Goal: Task Accomplishment & Management: Manage account settings

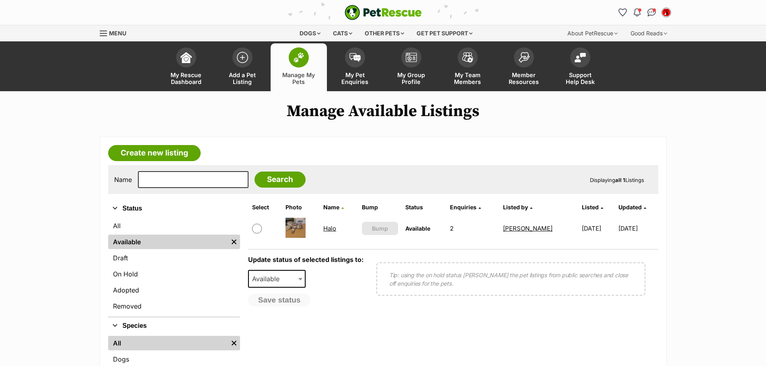
scroll to position [80, 0]
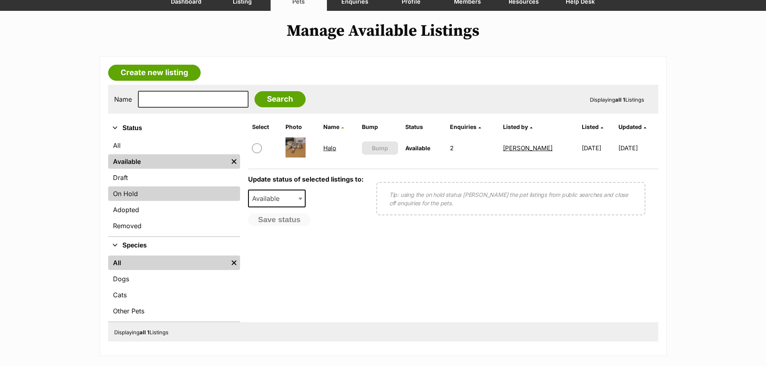
click at [146, 194] on link "On Hold" at bounding box center [174, 194] width 132 height 14
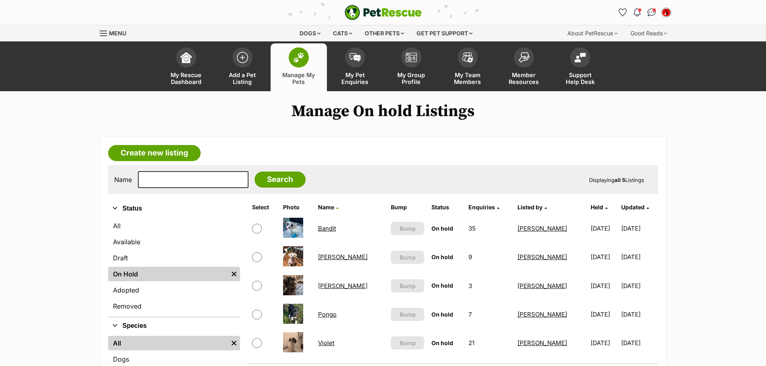
click at [260, 229] on input "checkbox" at bounding box center [257, 229] width 10 height 10
checkbox input "true"
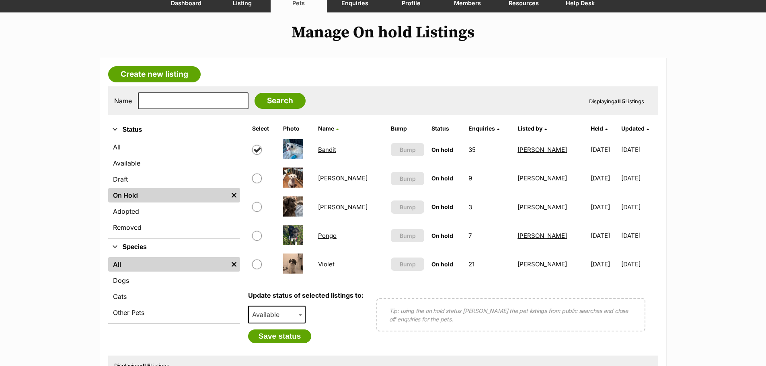
scroll to position [80, 0]
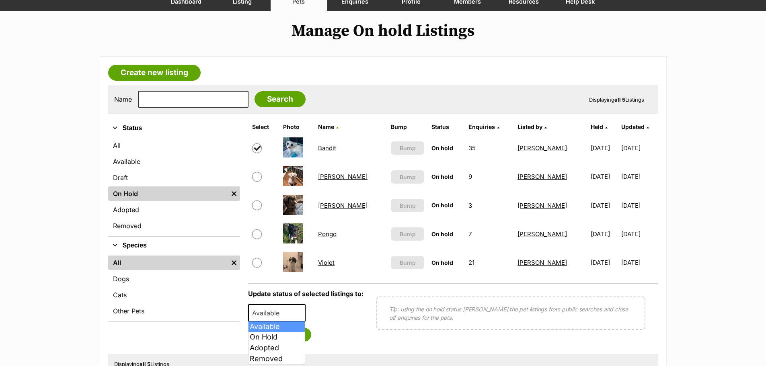
click at [287, 308] on span "Available" at bounding box center [268, 313] width 39 height 11
select select "rehomed"
click at [276, 336] on button "Save status" at bounding box center [280, 335] width 64 height 14
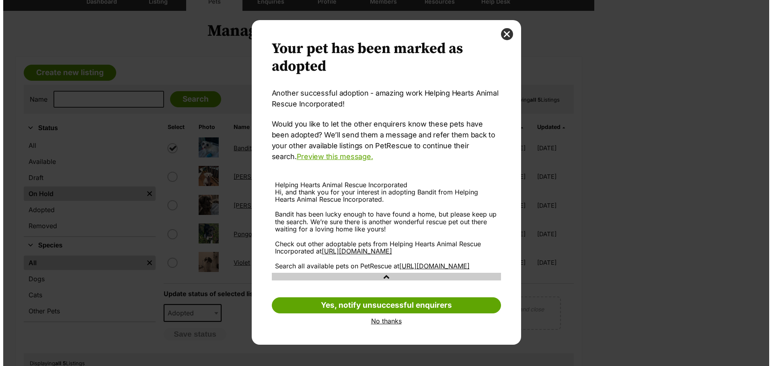
scroll to position [0, 0]
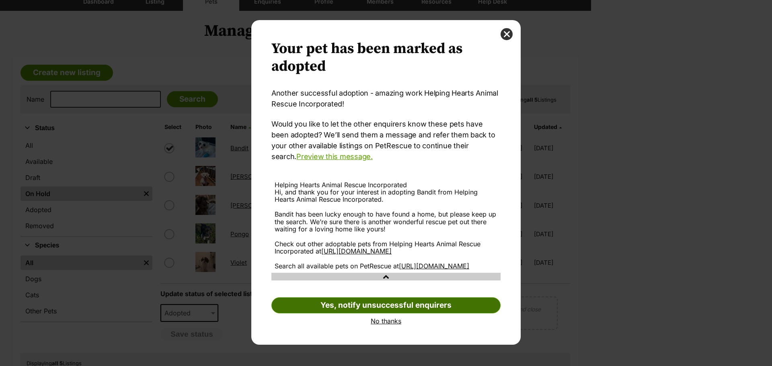
click at [412, 314] on link "Yes, notify unsuccessful enquirers" at bounding box center [385, 306] width 229 height 16
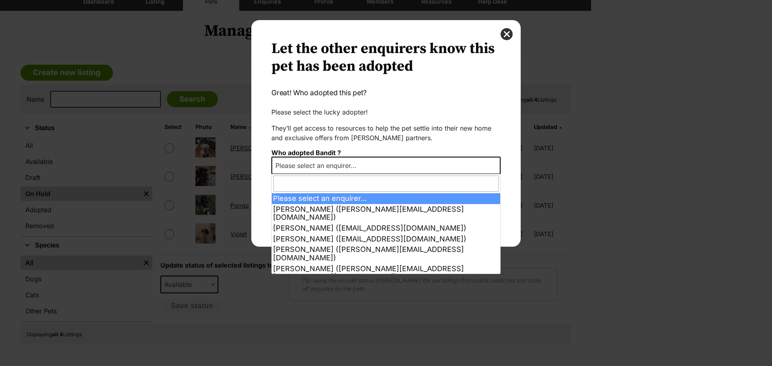
click at [393, 166] on span "Please select an enquirer..." at bounding box center [385, 166] width 229 height 18
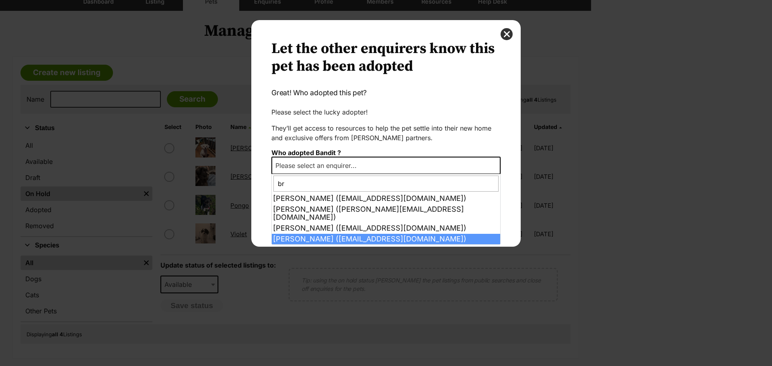
type input "br"
select select "2014793"
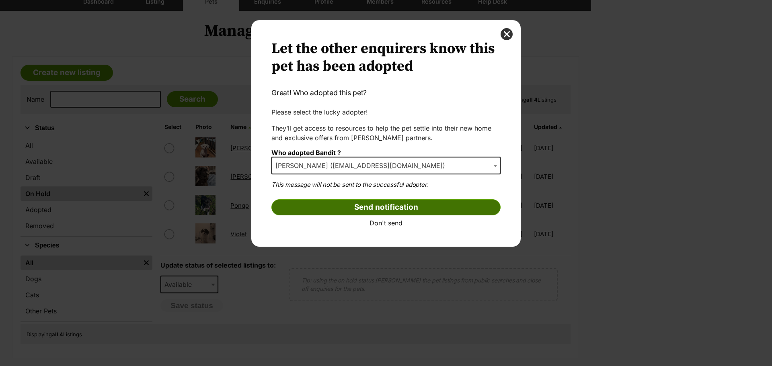
click at [394, 206] on input "Send notification" at bounding box center [385, 207] width 229 height 16
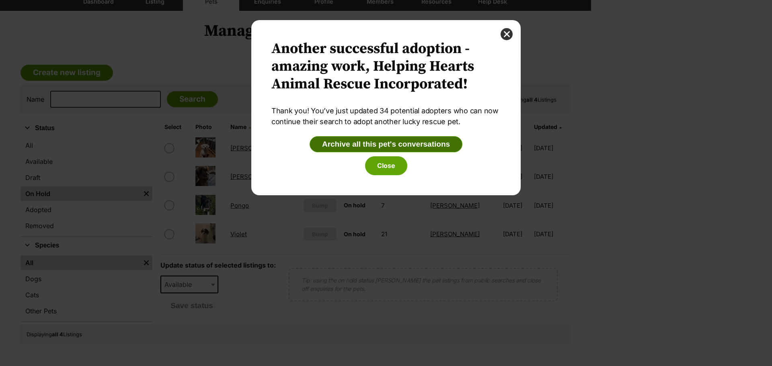
click at [390, 146] on button "Archive all this pet's conversations" at bounding box center [386, 144] width 153 height 16
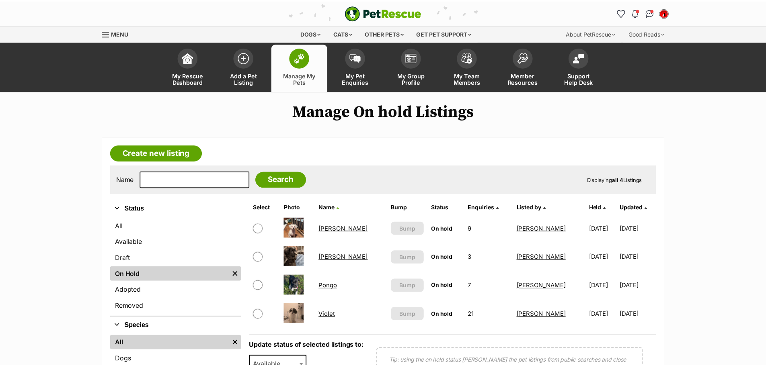
scroll to position [80, 0]
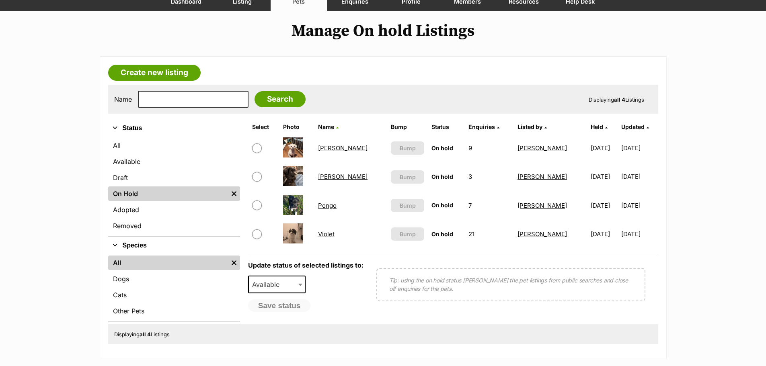
click at [328, 148] on link "Monty" at bounding box center [342, 148] width 49 height 8
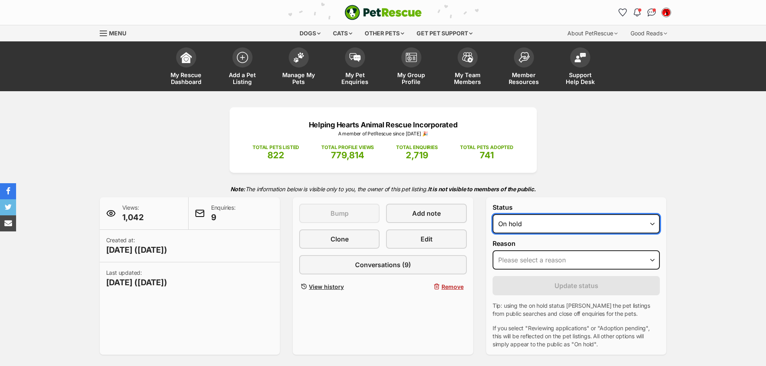
click at [533, 223] on select "Draft - not available as listing has enquires Available On hold Adopted" at bounding box center [577, 223] width 168 height 19
select select "rehomed"
click at [493, 214] on select "Draft - not available as listing has enquires Available On hold Adopted" at bounding box center [577, 223] width 168 height 19
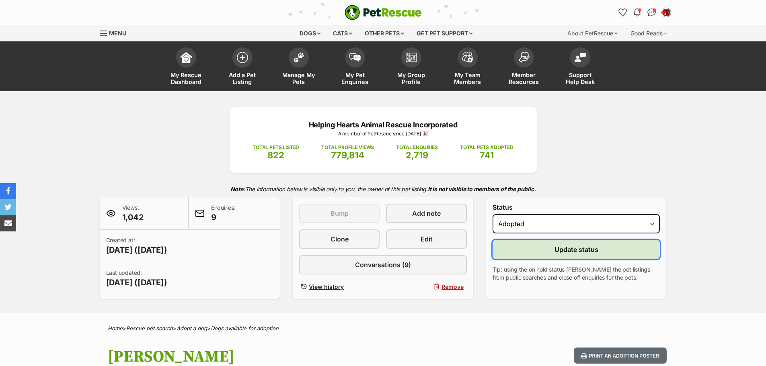
click at [543, 249] on button "Update status" at bounding box center [577, 249] width 168 height 19
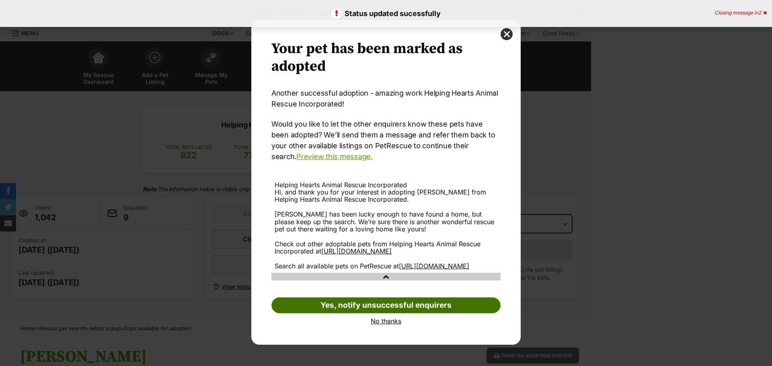
click at [378, 314] on link "Yes, notify unsuccessful enquirers" at bounding box center [385, 306] width 229 height 16
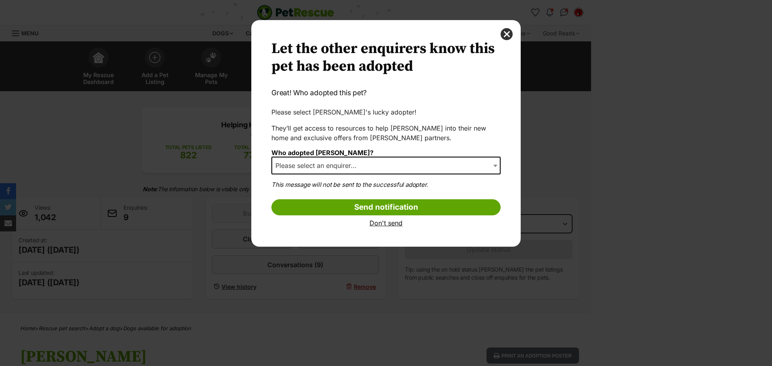
click at [377, 166] on span "Please select an enquirer..." at bounding box center [385, 166] width 229 height 18
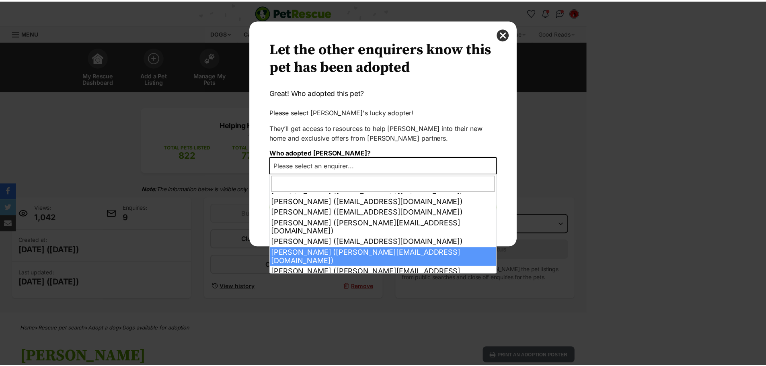
scroll to position [38, 0]
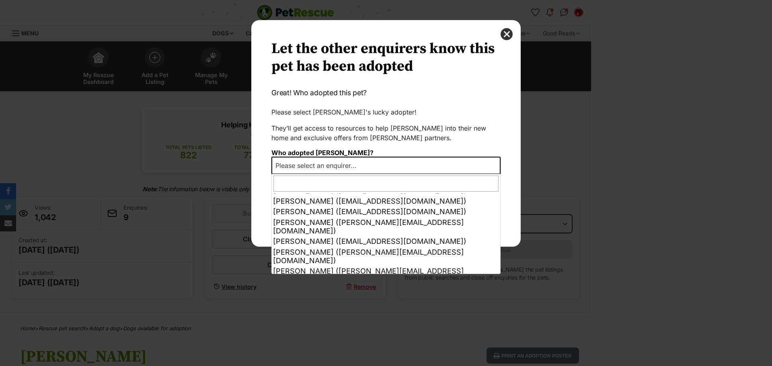
select select "other"
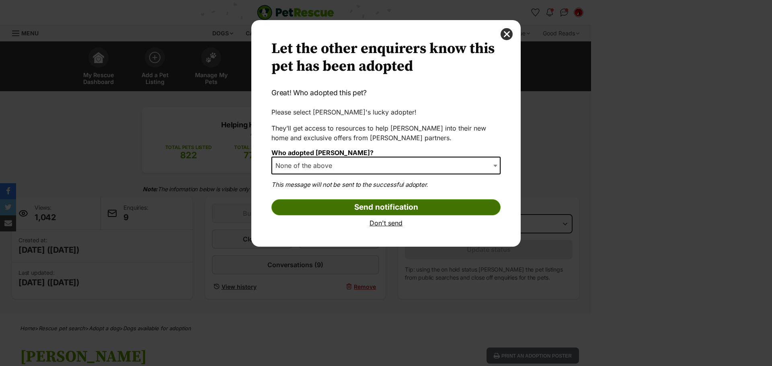
click at [365, 210] on input "Send notification" at bounding box center [385, 207] width 229 height 16
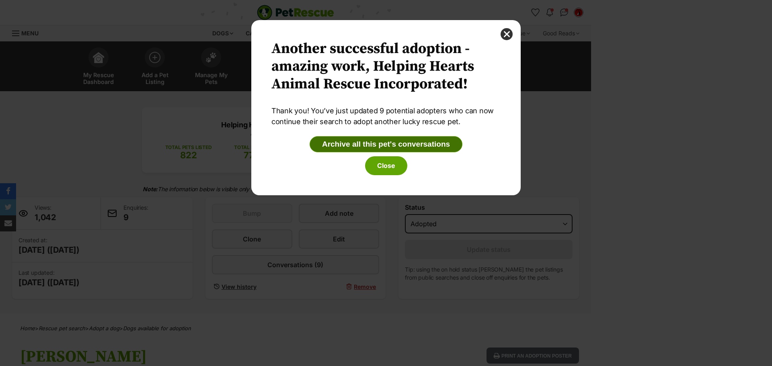
click at [376, 140] on button "Archive all this pet's conversations" at bounding box center [386, 144] width 153 height 16
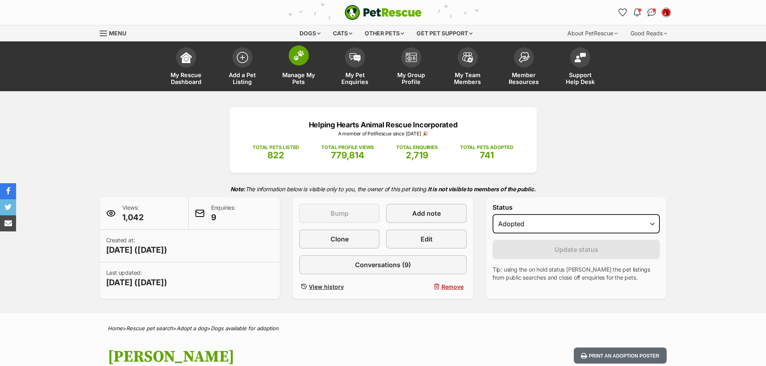
click at [290, 70] on link "Manage My Pets" at bounding box center [299, 67] width 56 height 48
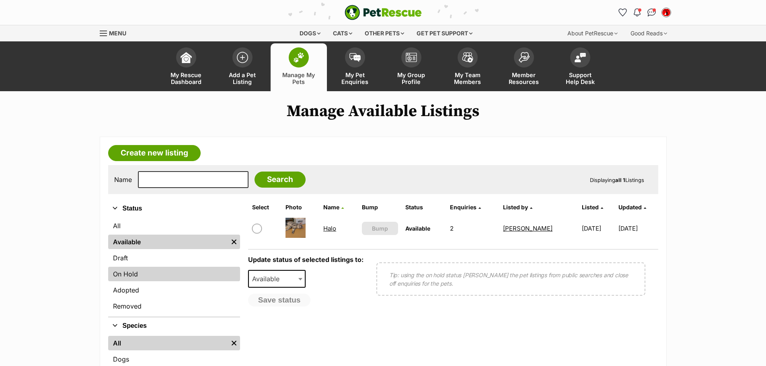
click at [155, 273] on link "On Hold" at bounding box center [174, 274] width 132 height 14
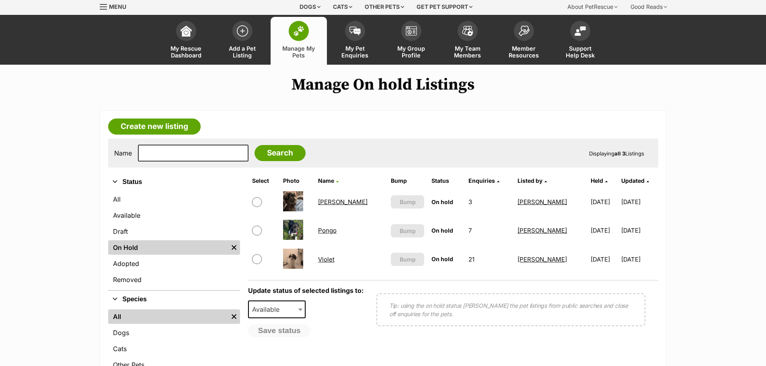
scroll to position [40, 0]
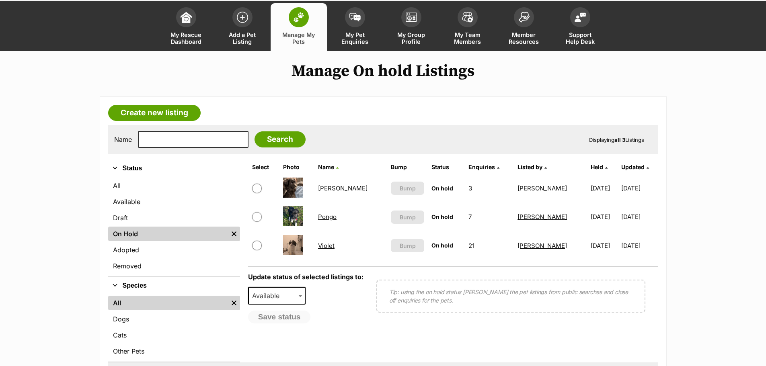
click at [336, 220] on link "Pongo" at bounding box center [327, 217] width 19 height 8
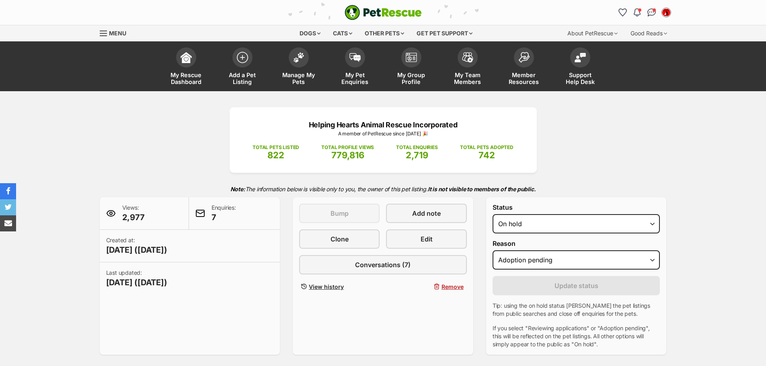
select select "adoption_pending"
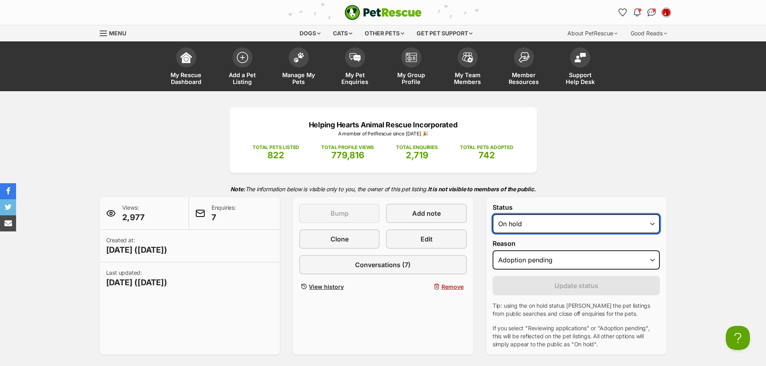
click at [537, 220] on select "Draft - not available as listing has enquires Available On hold Adopted" at bounding box center [577, 223] width 168 height 19
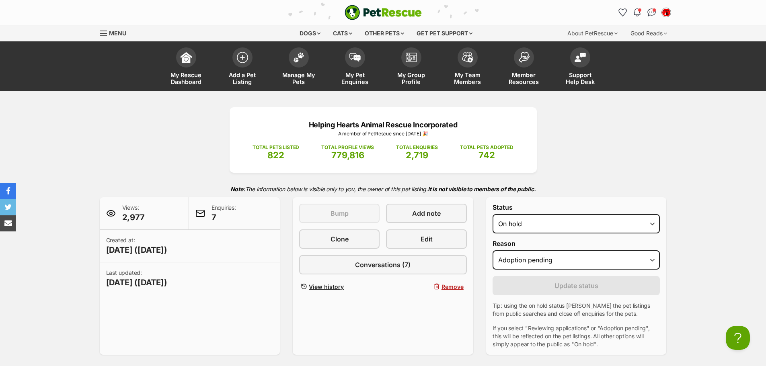
drag, startPoint x: 564, startPoint y: 202, endPoint x: 540, endPoint y: 245, distance: 49.5
click at [564, 202] on div "Status Draft - not available as listing has enquires Available On hold Adopted …" at bounding box center [576, 276] width 181 height 158
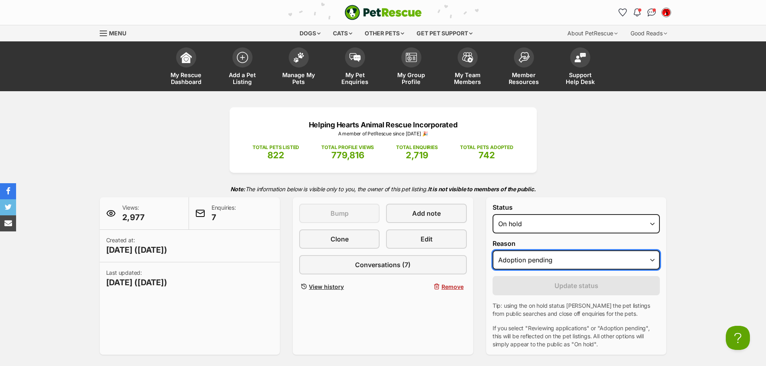
click at [532, 264] on select "Please select a reason Medical reasons Reviewing applications Adoption pending …" at bounding box center [577, 260] width 168 height 19
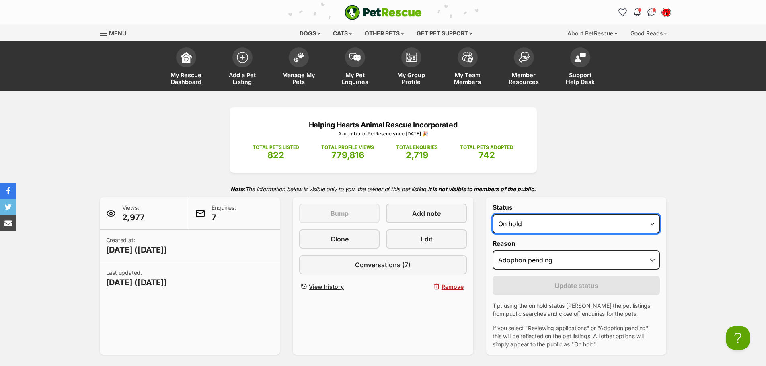
click at [537, 220] on select "Draft - not available as listing has enquires Available On hold Adopted" at bounding box center [577, 223] width 168 height 19
select select "rehomed"
click at [493, 214] on select "Draft - not available as listing has enquires Available On hold Adopted" at bounding box center [577, 223] width 168 height 19
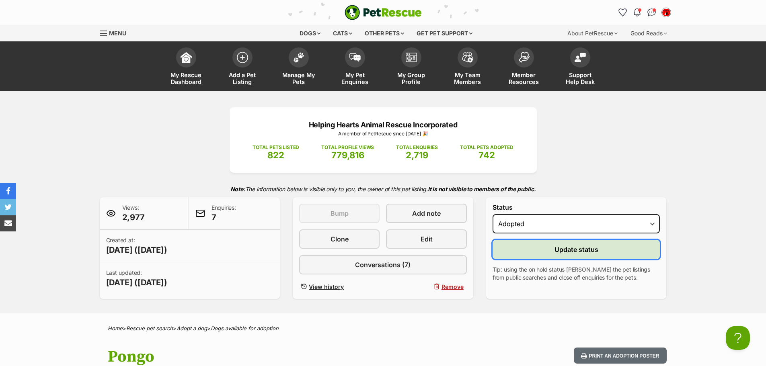
click at [563, 252] on span "Update status" at bounding box center [577, 250] width 44 height 10
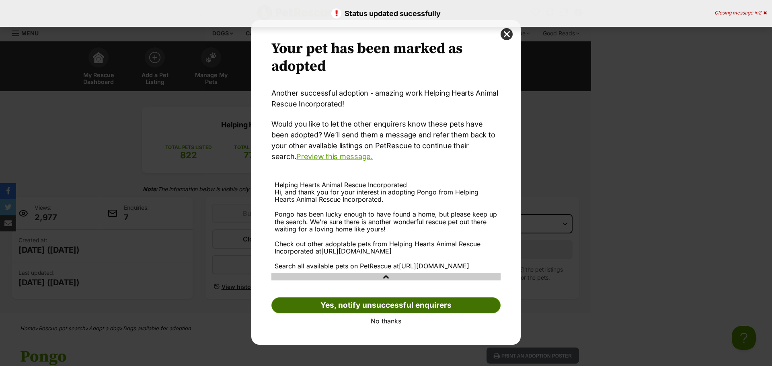
click at [389, 314] on link "Yes, notify unsuccessful enquirers" at bounding box center [385, 306] width 229 height 16
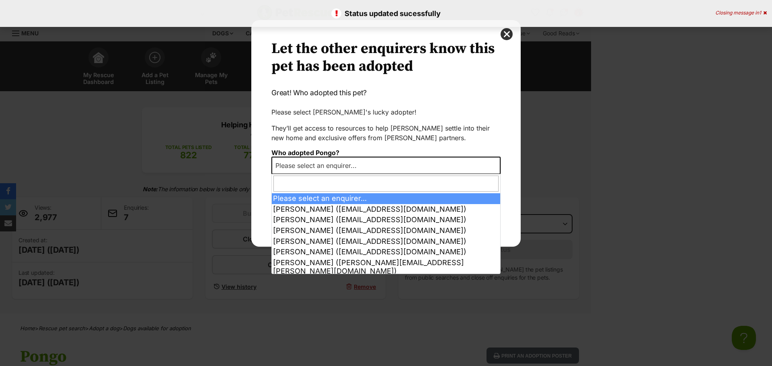
click at [359, 160] on span "Please select an enquirer..." at bounding box center [318, 165] width 93 height 11
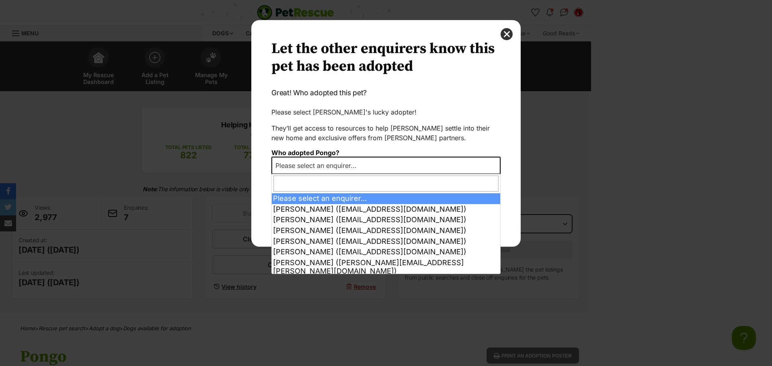
click at [362, 183] on input "Dialog Window - Close (Press escape to close)" at bounding box center [385, 184] width 225 height 16
type input "k"
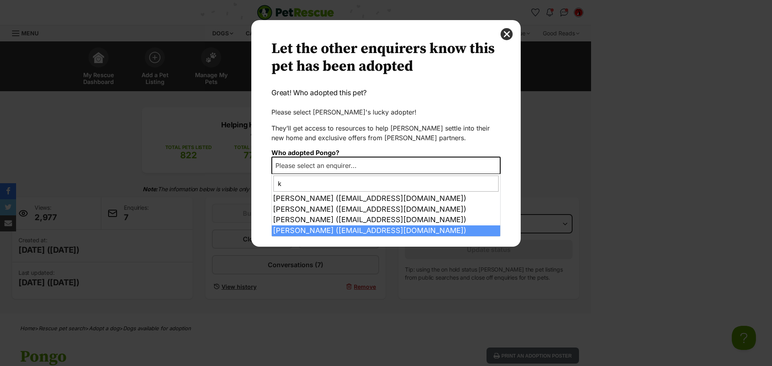
type input "k"
select select "2012362"
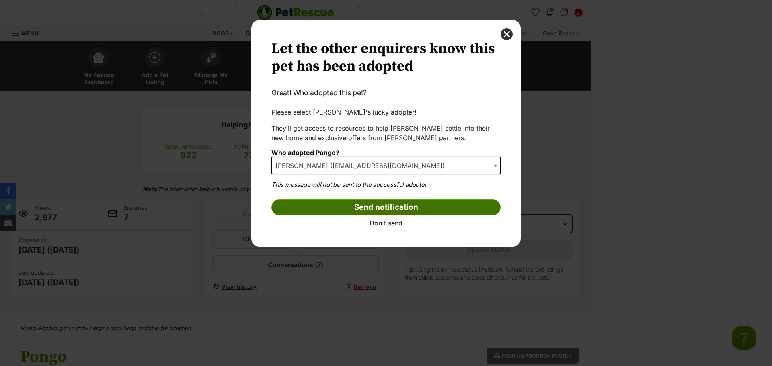
click at [371, 208] on input "Send notification" at bounding box center [385, 207] width 229 height 16
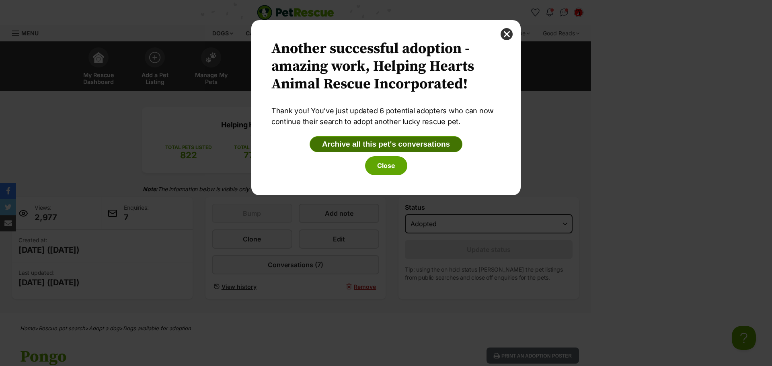
click at [386, 150] on button "Archive all this pet's conversations" at bounding box center [386, 144] width 153 height 16
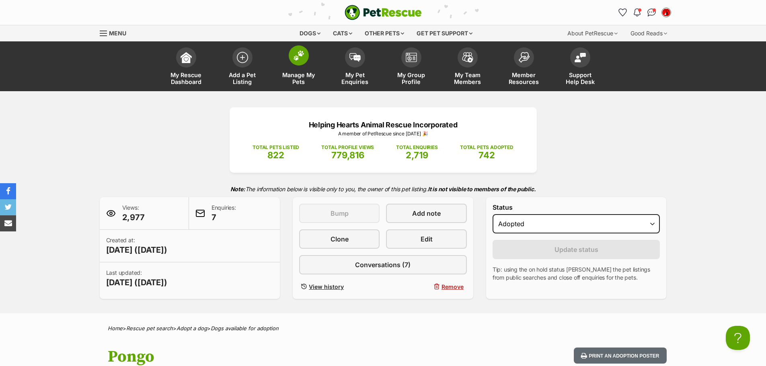
click at [316, 78] on span "Manage My Pets" at bounding box center [299, 79] width 36 height 14
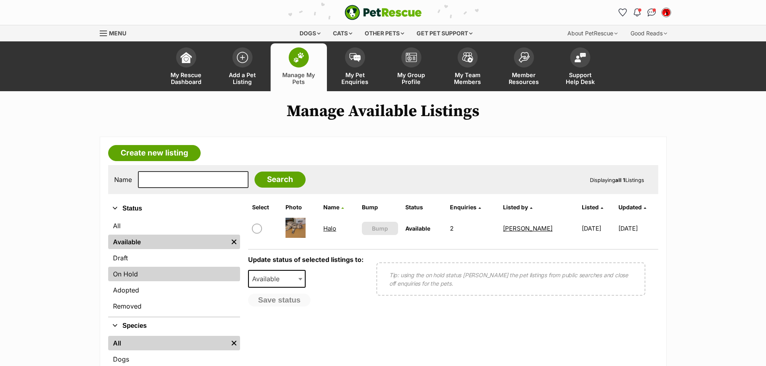
click at [146, 268] on link "On Hold" at bounding box center [174, 274] width 132 height 14
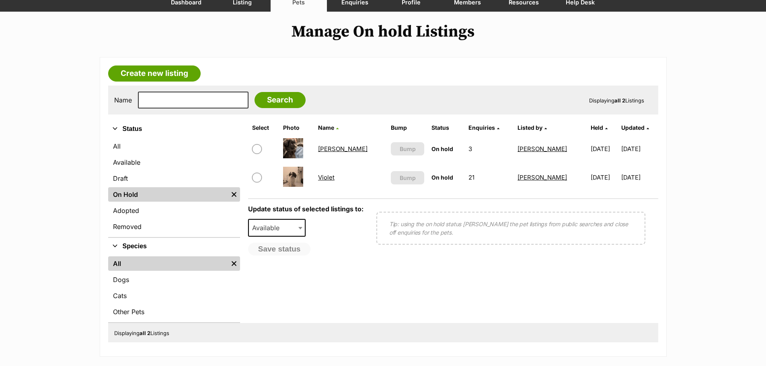
scroll to position [80, 0]
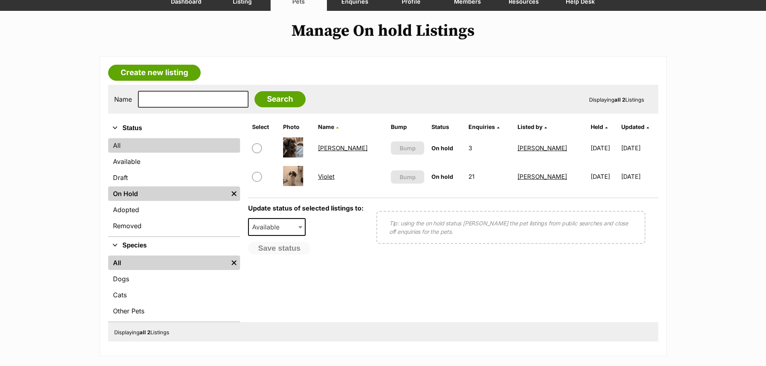
click at [126, 147] on link "All" at bounding box center [174, 145] width 132 height 14
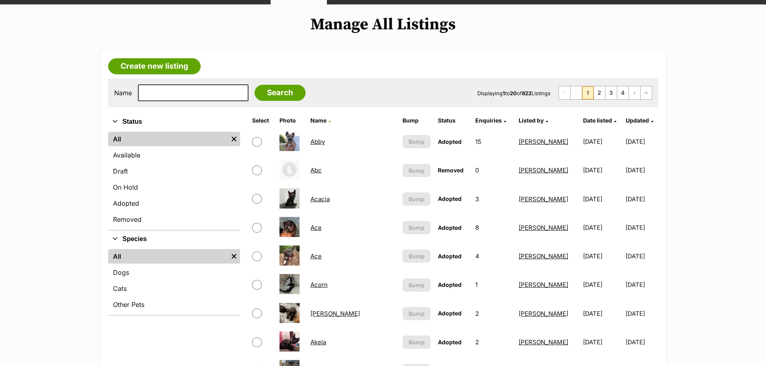
scroll to position [121, 0]
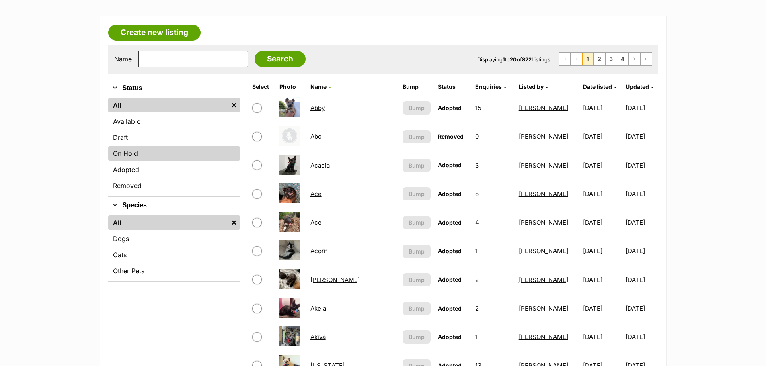
click at [125, 154] on link "On Hold" at bounding box center [174, 153] width 132 height 14
